Goal: Communication & Community: Ask a question

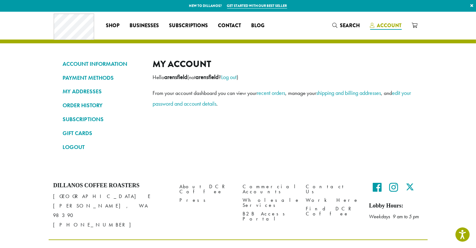
click at [388, 24] on span "Account" at bounding box center [389, 25] width 25 height 7
click at [100, 59] on link "ACCOUNT INFORMATION" at bounding box center [103, 63] width 81 height 11
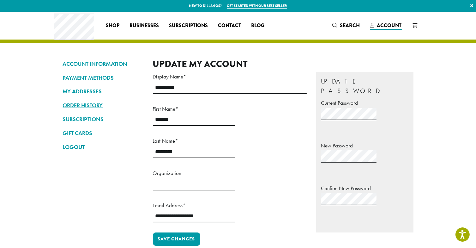
click at [82, 101] on link "ORDER HISTORY" at bounding box center [103, 105] width 81 height 11
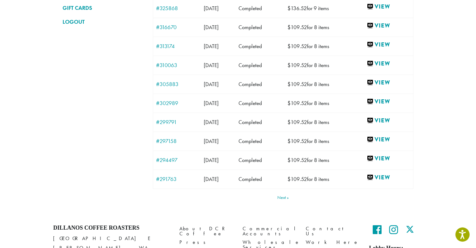
scroll to position [172, 0]
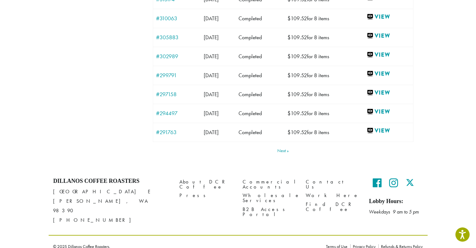
click at [285, 148] on link "Next" at bounding box center [282, 150] width 11 height 4
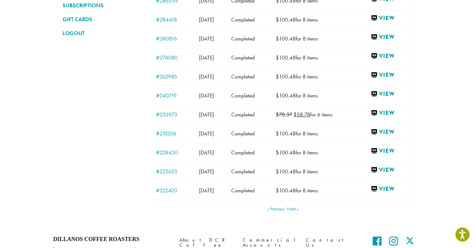
scroll to position [172, 0]
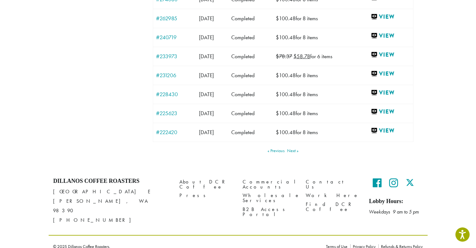
click at [290, 149] on link "Next" at bounding box center [292, 150] width 11 height 4
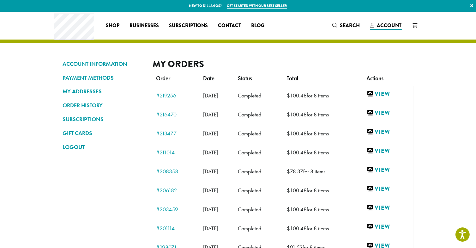
scroll to position [172, 0]
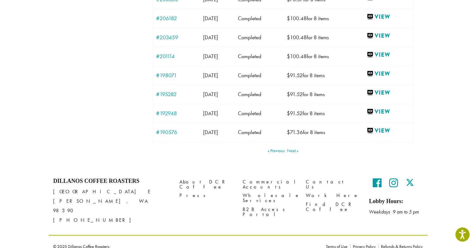
click at [291, 148] on link "Next" at bounding box center [292, 150] width 11 height 4
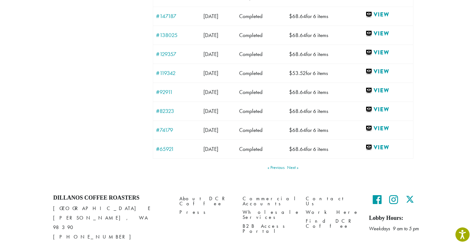
scroll to position [172, 0]
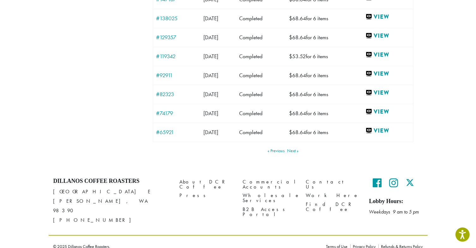
click at [293, 148] on link "Next" at bounding box center [292, 150] width 11 height 4
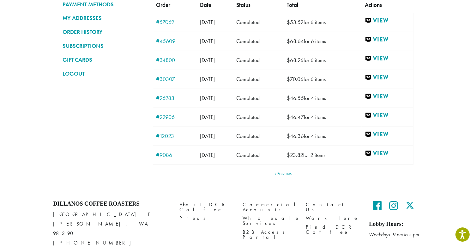
scroll to position [76, 0]
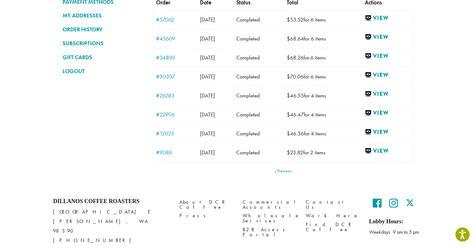
click at [291, 168] on link "Previous" at bounding box center [282, 170] width 17 height 4
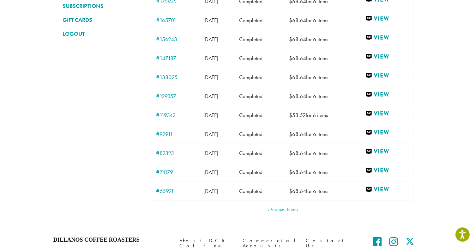
scroll to position [113, 0]
click at [274, 208] on link "Previous" at bounding box center [275, 209] width 17 height 4
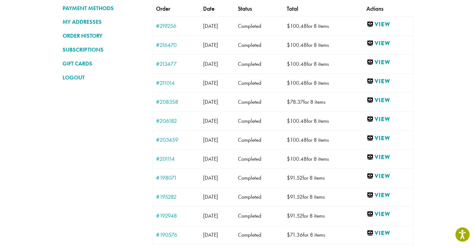
scroll to position [94, 0]
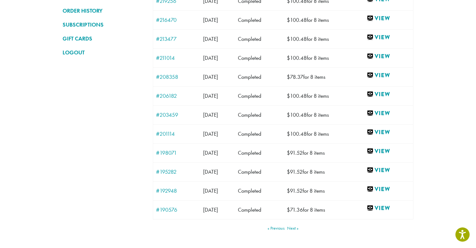
click at [273, 225] on link "Previous" at bounding box center [275, 227] width 17 height 4
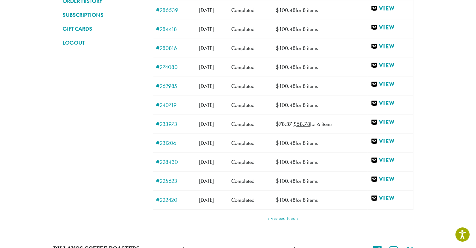
scroll to position [105, 0]
click at [280, 216] on link "Previous" at bounding box center [275, 217] width 17 height 4
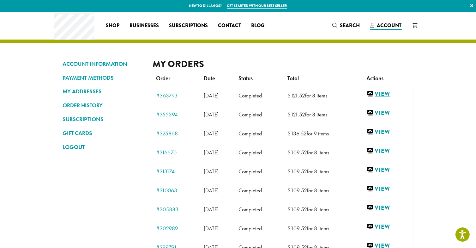
click at [392, 93] on link "View" at bounding box center [388, 94] width 43 height 8
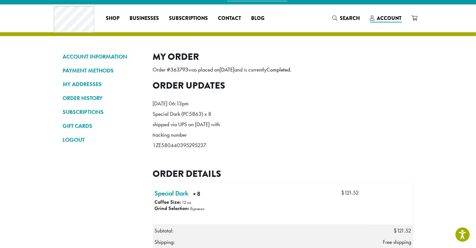
scroll to position [8, 0]
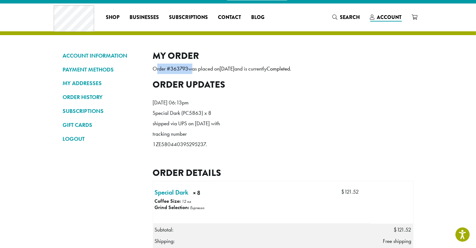
drag, startPoint x: 151, startPoint y: 67, endPoint x: 191, endPoint y: 70, distance: 39.9
click at [191, 70] on div "ACCOUNT INFORMATION PAYMENT METHODS MY ADDRESSES ORDER HISTORY SUBSCRIPTIONS GI…" at bounding box center [238, 216] width 360 height 332
copy p "Order # 363793"
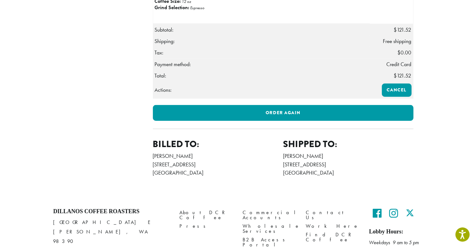
scroll to position [249, 0]
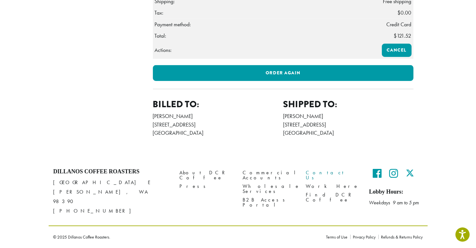
click at [316, 177] on link "Contact Us" at bounding box center [333, 175] width 54 height 14
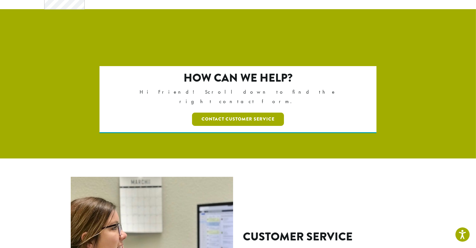
scroll to position [20, 0]
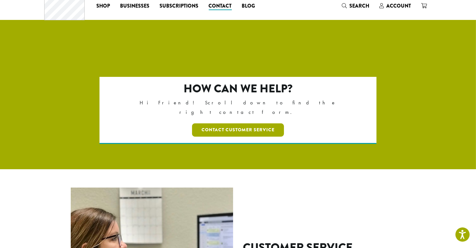
click at [261, 123] on link "Contact Customer Service" at bounding box center [238, 129] width 92 height 13
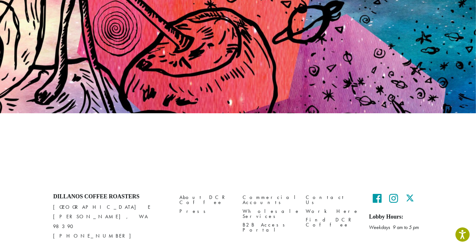
scroll to position [69, 0]
